Goal: Task Accomplishment & Management: Use online tool/utility

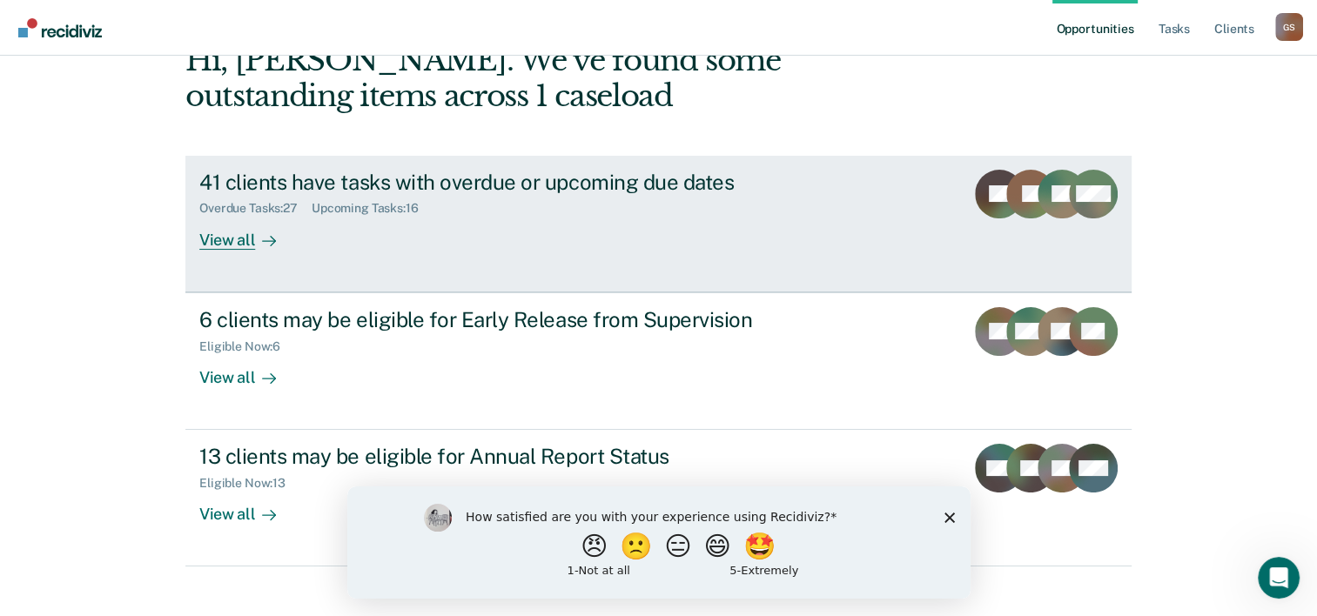
scroll to position [111, 0]
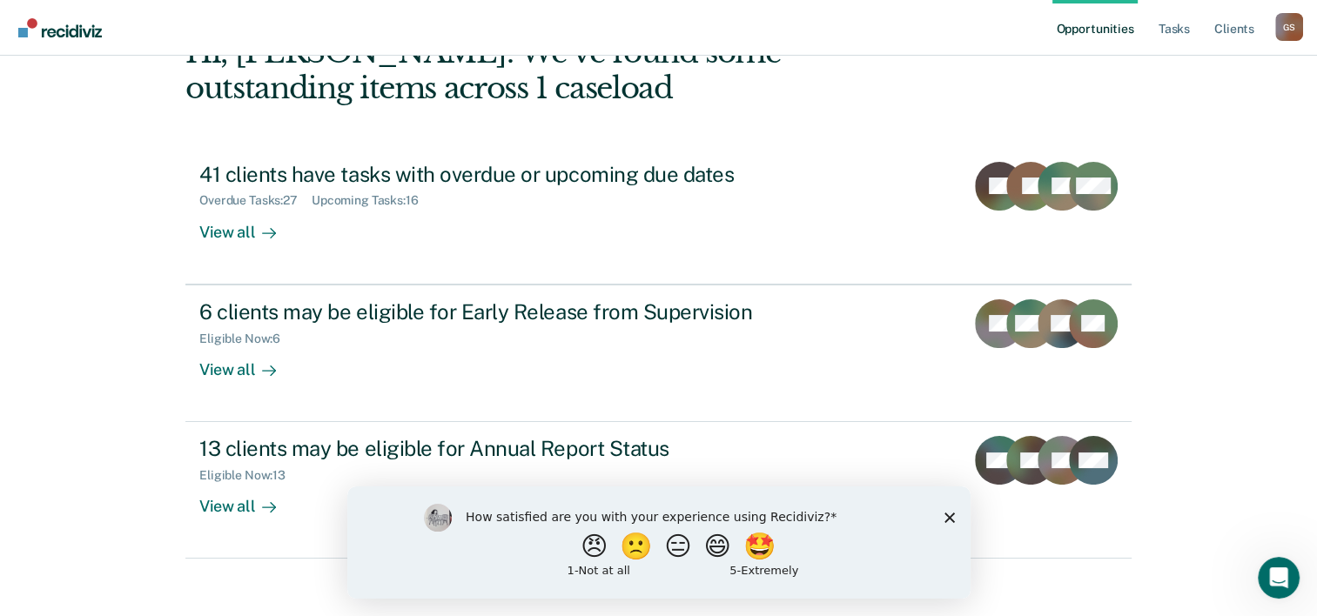
click at [951, 514] on polygon "Close survey" at bounding box center [949, 517] width 10 height 10
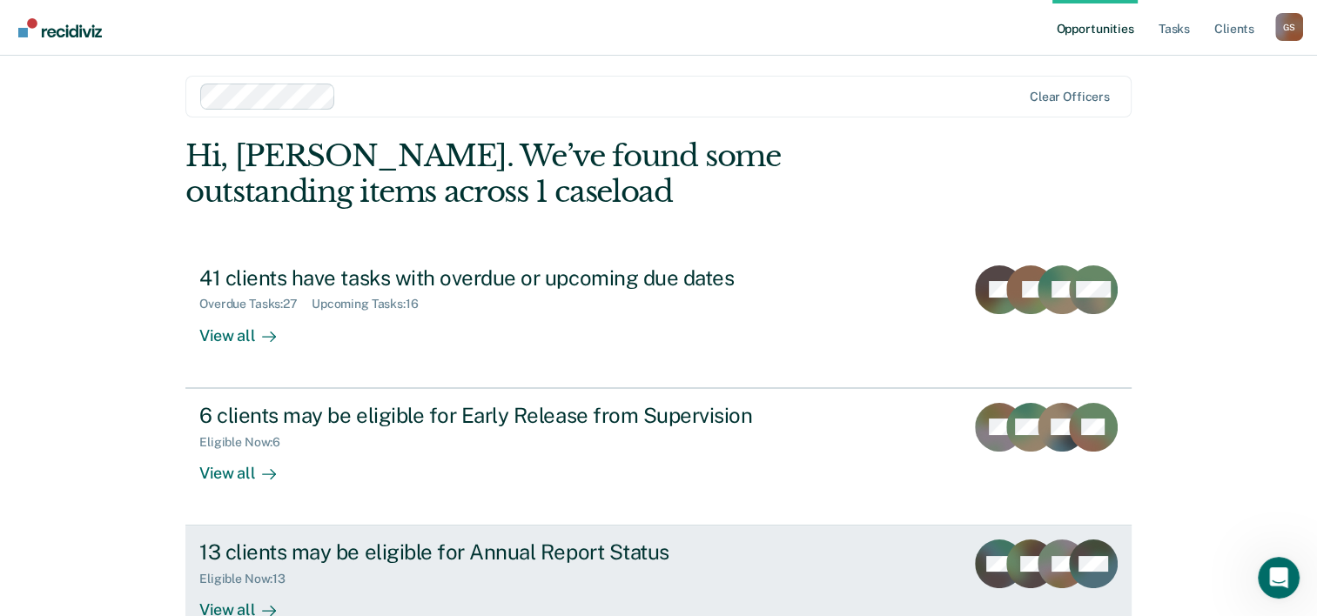
scroll to position [0, 0]
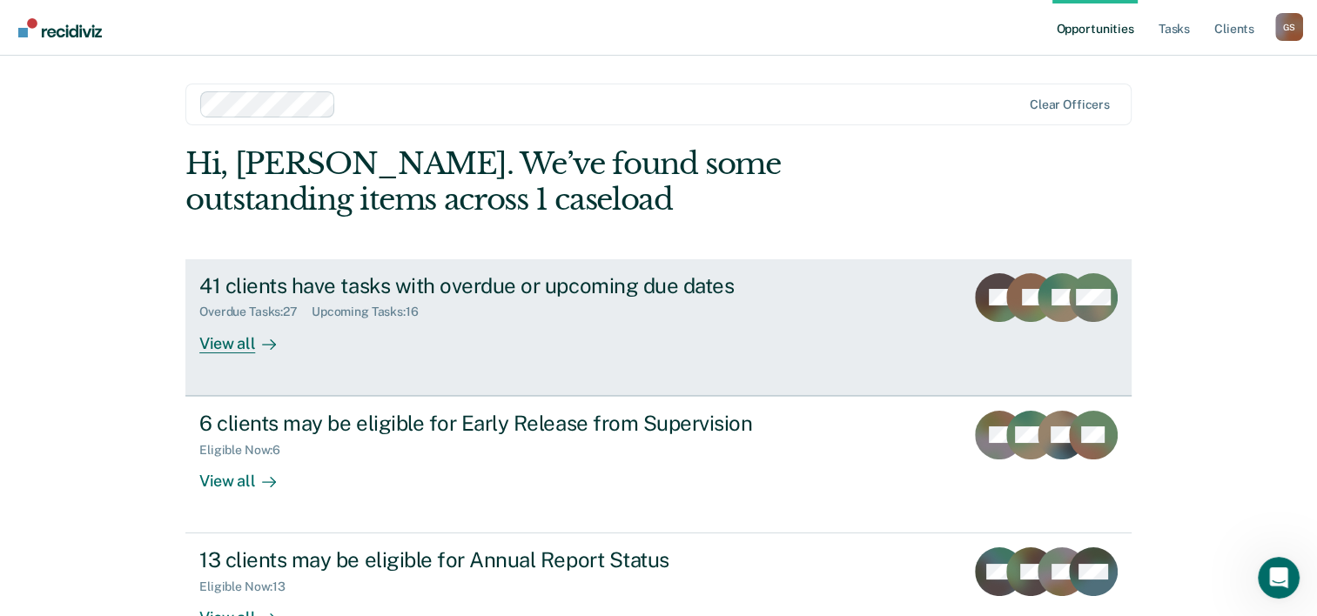
click at [565, 303] on div "Overdue Tasks : 27 Upcoming Tasks : 16" at bounding box center [504, 309] width 611 height 22
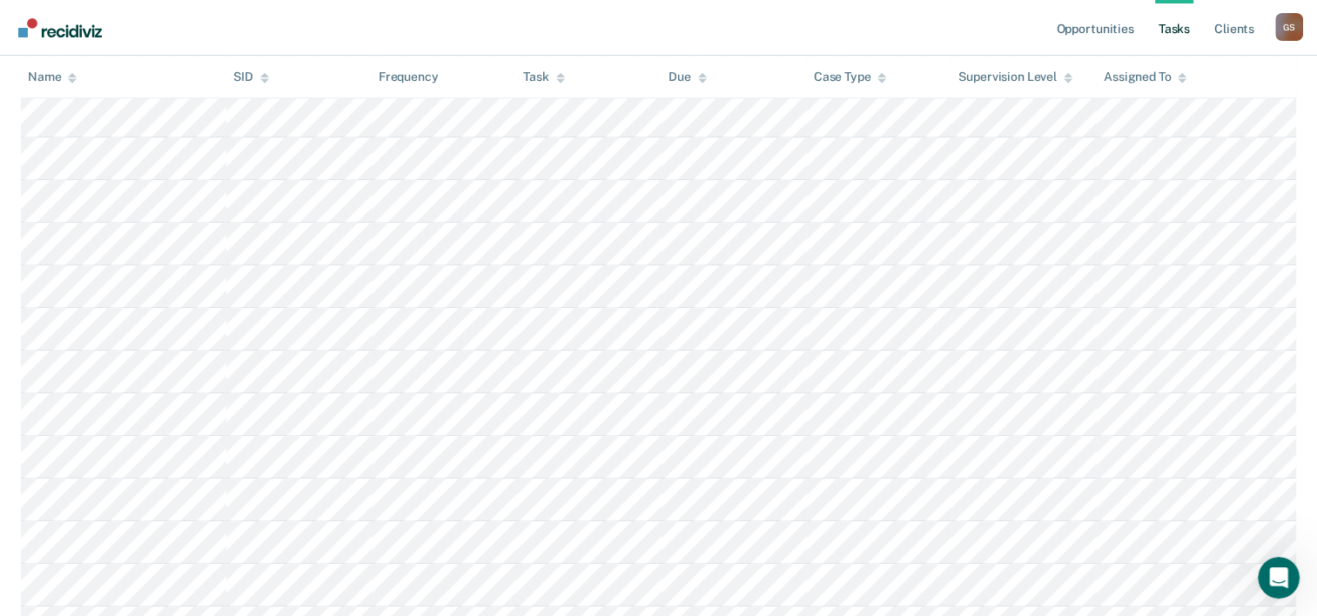
scroll to position [1508, 0]
